Goal: Find specific page/section: Find specific page/section

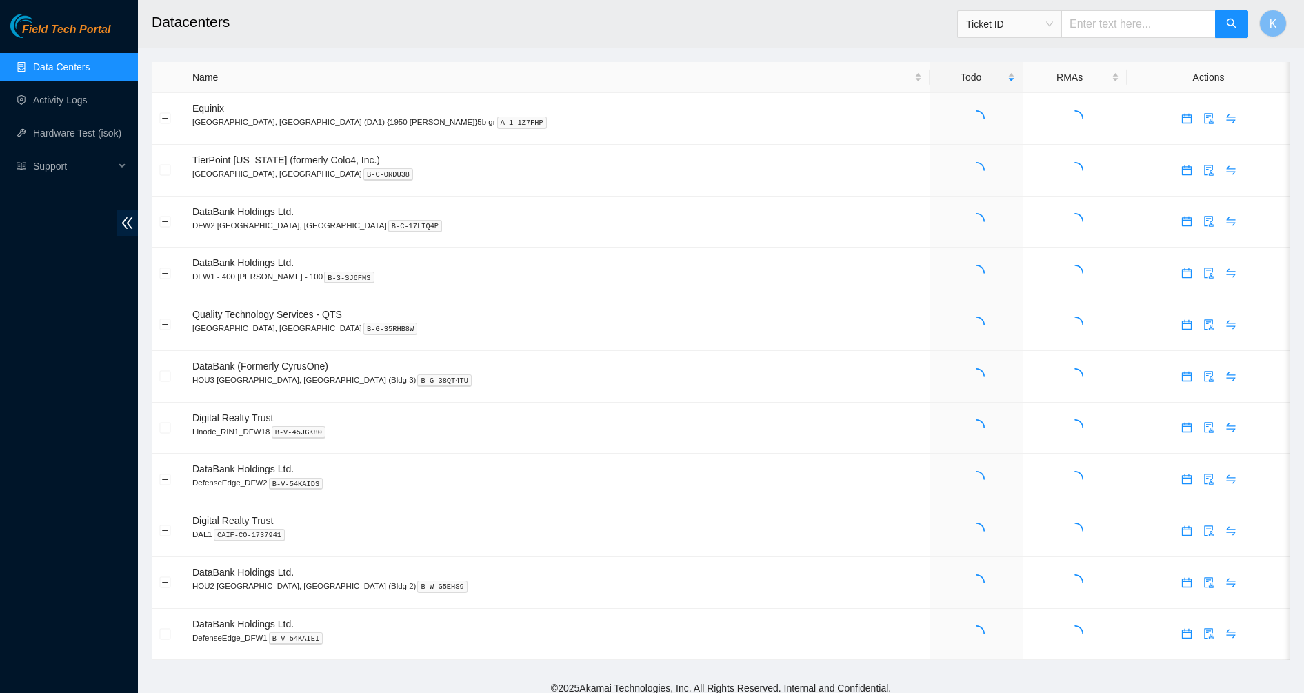
click at [1053, 21] on span "Ticket ID" at bounding box center [1009, 24] width 87 height 21
click at [736, 21] on h2 "Datacenters" at bounding box center [599, 22] width 894 height 44
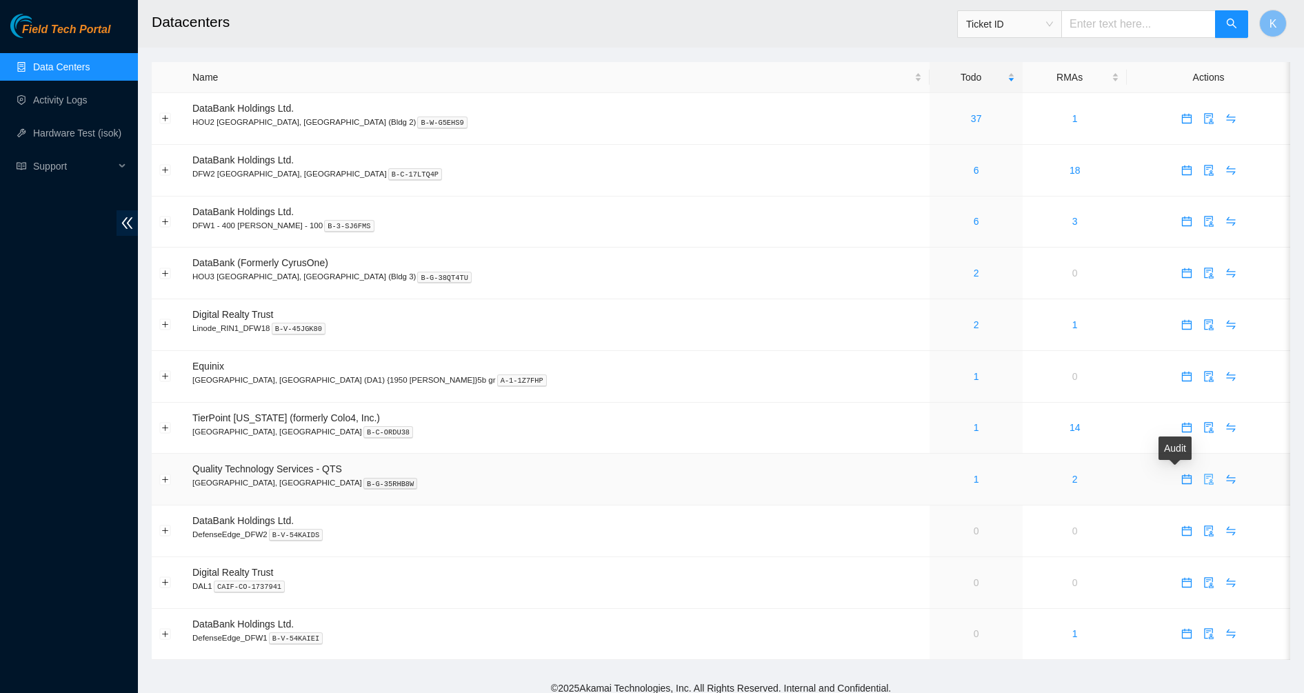
click at [1204, 481] on icon "audit" at bounding box center [1209, 479] width 11 height 11
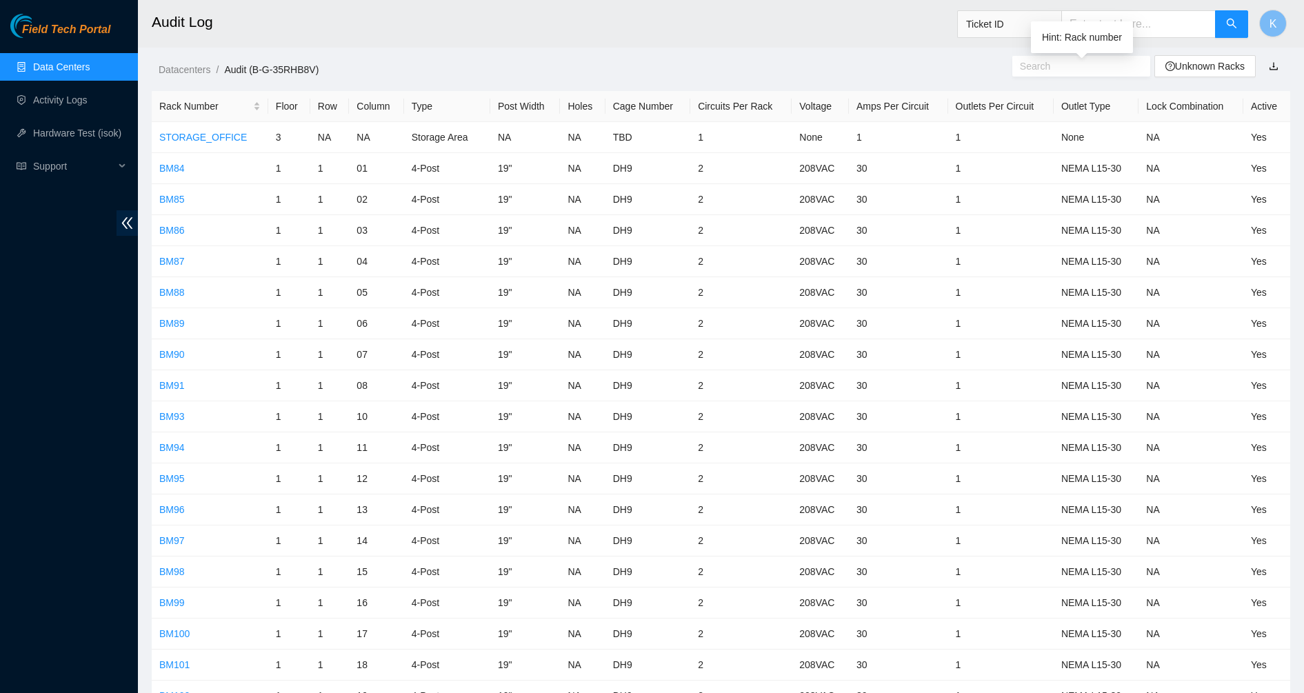
click at [1077, 70] on input "text" at bounding box center [1076, 66] width 112 height 15
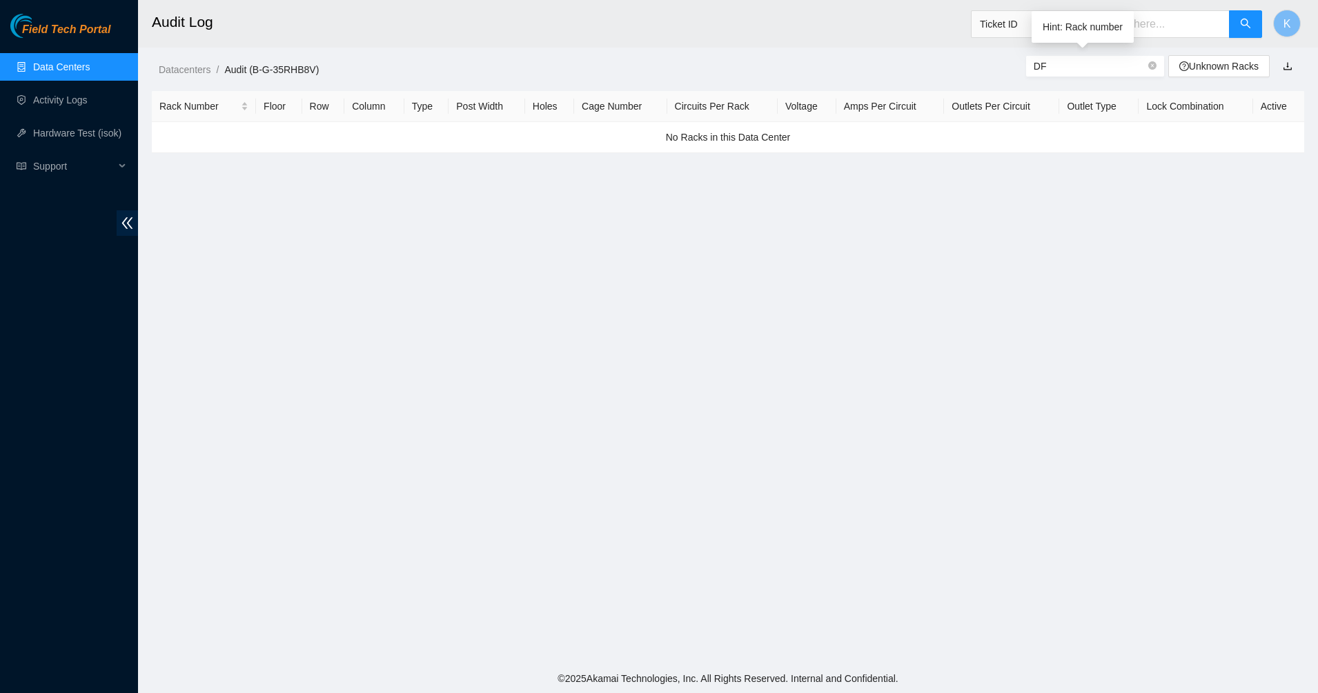
type input "D"
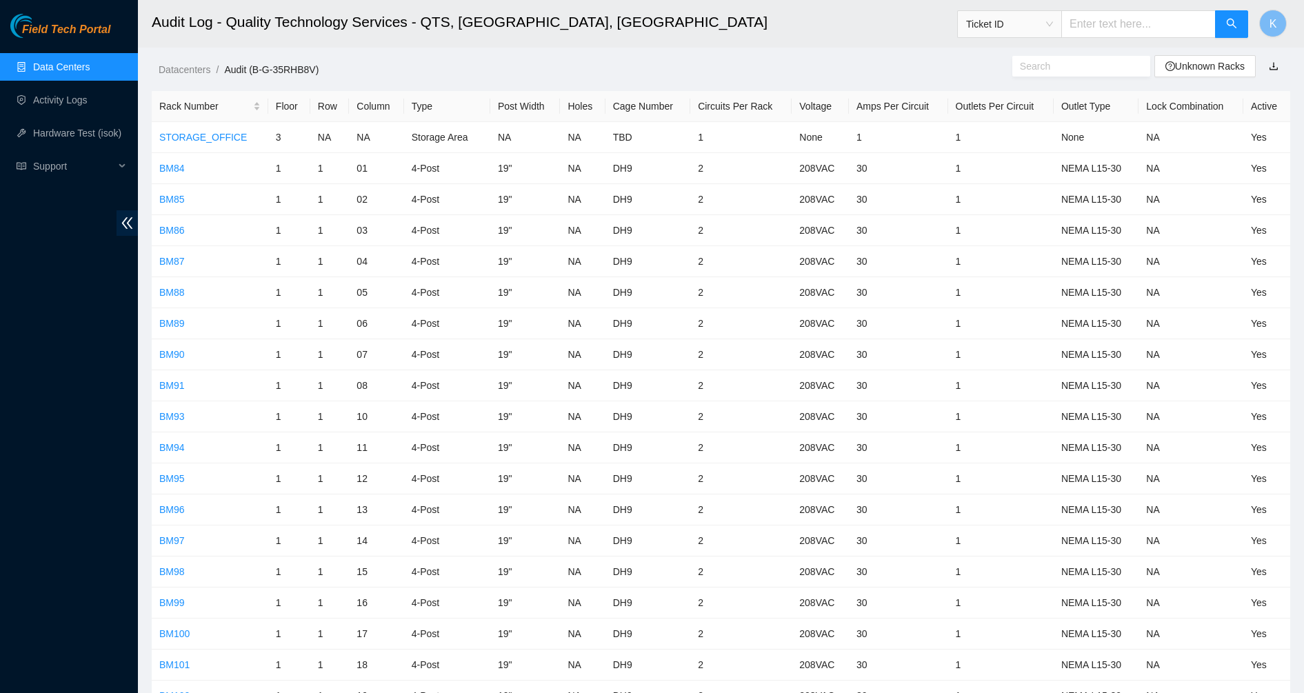
click at [617, 70] on ol "Datacenters / Audit (B-G-35RHB8V) /" at bounding box center [586, 69] width 854 height 15
